Goal: Transaction & Acquisition: Purchase product/service

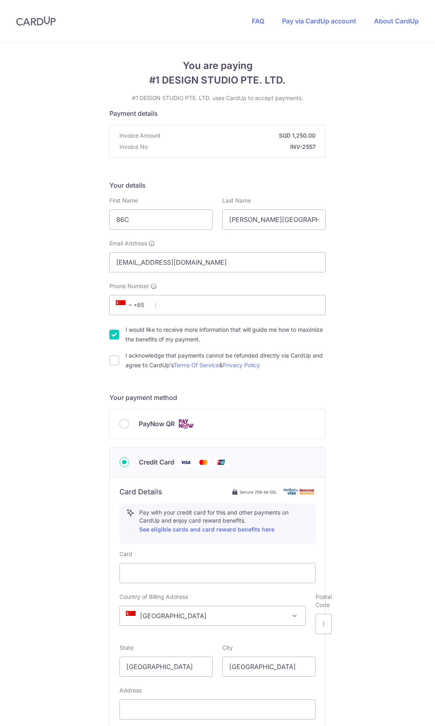
click at [229, 420] on label "PayNow QR" at bounding box center [227, 424] width 177 height 10
click at [129, 420] on input "PayNow QR" at bounding box center [125, 424] width 10 height 10
radio input "true"
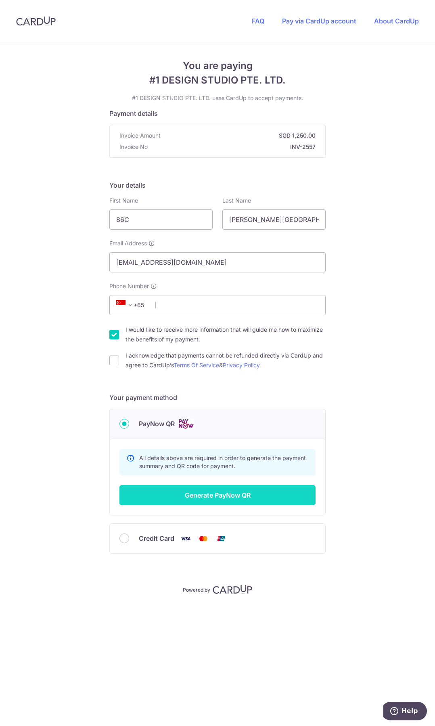
click at [283, 499] on button "Generate PayNow QR" at bounding box center [218, 495] width 196 height 20
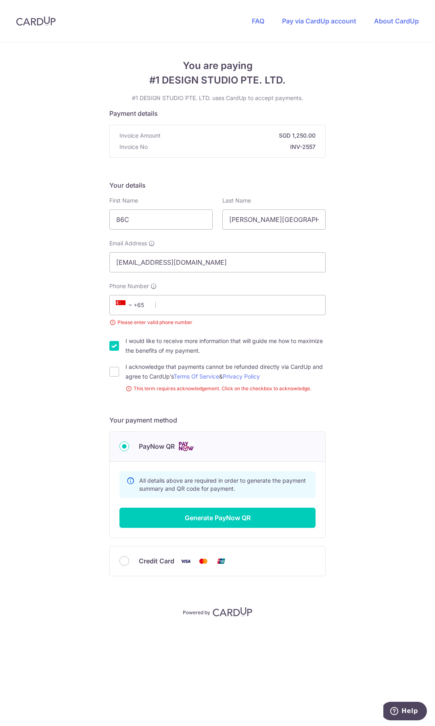
click at [112, 348] on input "I would like to receive more information that will guide me how to maximize the…" at bounding box center [114, 346] width 10 height 10
checkbox input "false"
click at [113, 366] on div "I acknowledge that payments cannot be refunded directly via CardUp and agree to…" at bounding box center [217, 371] width 216 height 19
click at [113, 368] on input "I acknowledge that payments cannot be refunded directly via CardUp and agree to…" at bounding box center [114, 372] width 10 height 10
checkbox input "true"
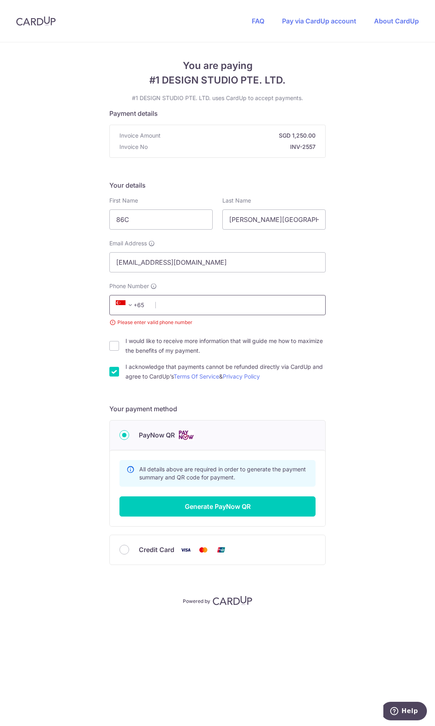
click at [189, 305] on input "Phone Number" at bounding box center [217, 305] width 216 height 20
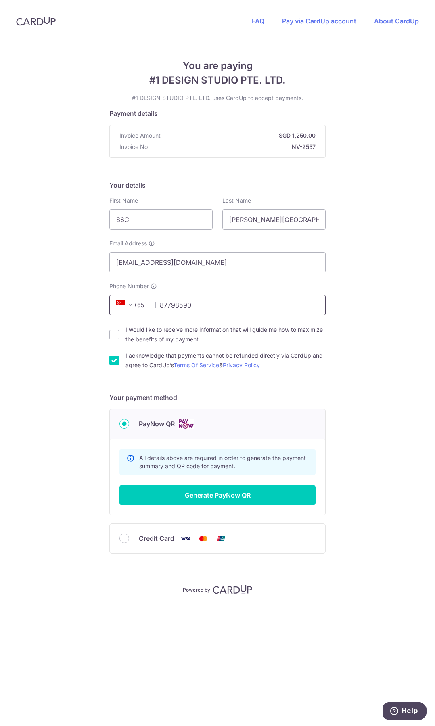
type input "87798590"
click at [388, 287] on div "You are paying #1 DESIGN STUDIO PTE. LTD. #1 DESIGN STUDIO PTE. LTD. uses CardU…" at bounding box center [217, 384] width 435 height 684
click at [275, 497] on button "Generate PayNow QR" at bounding box center [218, 495] width 196 height 20
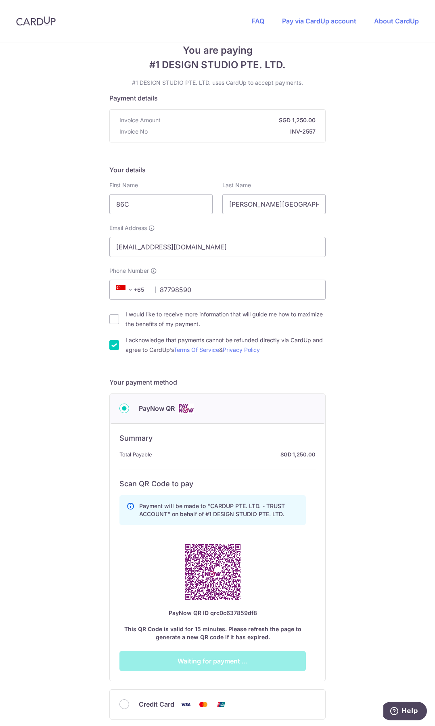
scroll to position [81, 0]
